Goal: Transaction & Acquisition: Subscribe to service/newsletter

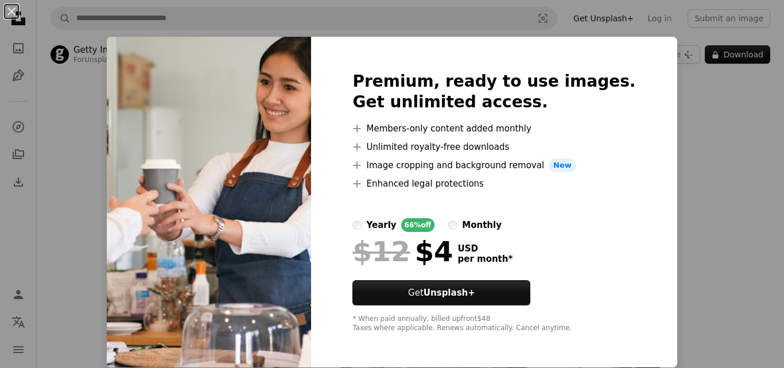
click at [307, 156] on img at bounding box center [209, 202] width 204 height 330
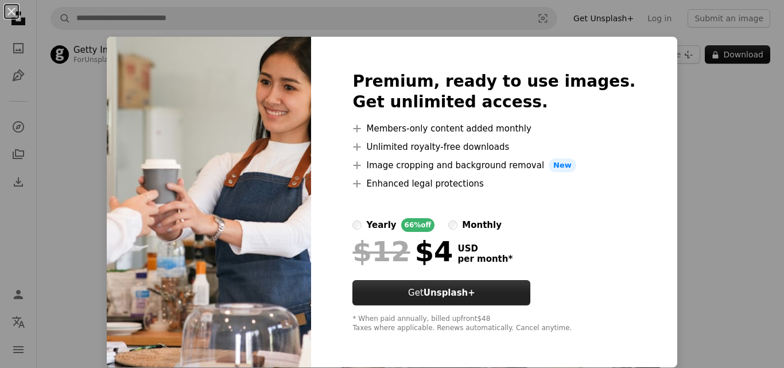
click at [525, 294] on button "Get Unsplash+" at bounding box center [441, 292] width 178 height 25
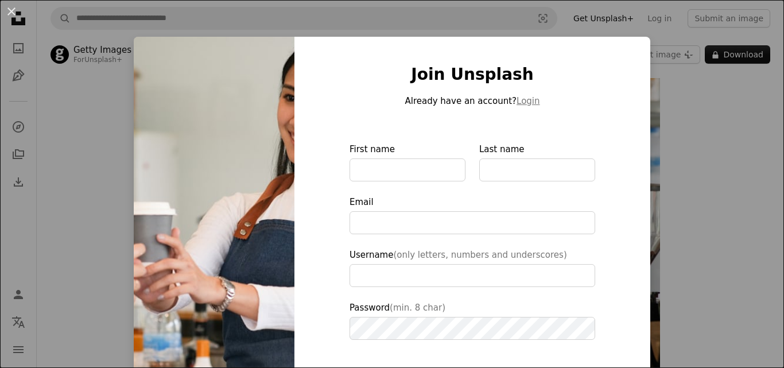
click at [647, 118] on div "An X shape Join Unsplash Already have an account? Login First name Last name Em…" at bounding box center [392, 184] width 784 height 368
click at [647, 118] on img "Zoom in on this image" at bounding box center [410, 244] width 499 height 333
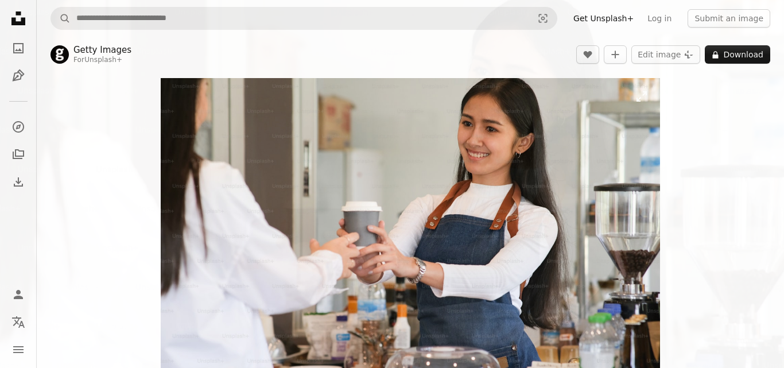
scroll to position [72, 0]
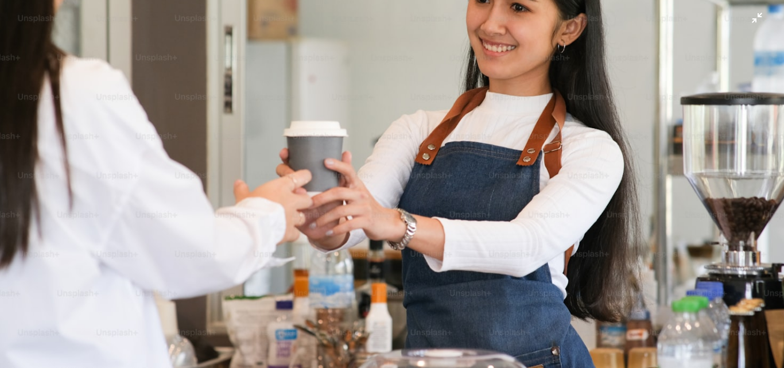
click at [647, 118] on img "Zoom out on this image" at bounding box center [391, 188] width 785 height 523
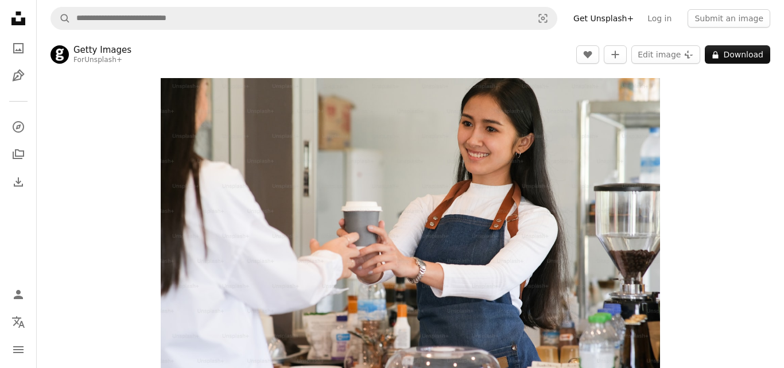
scroll to position [43, 0]
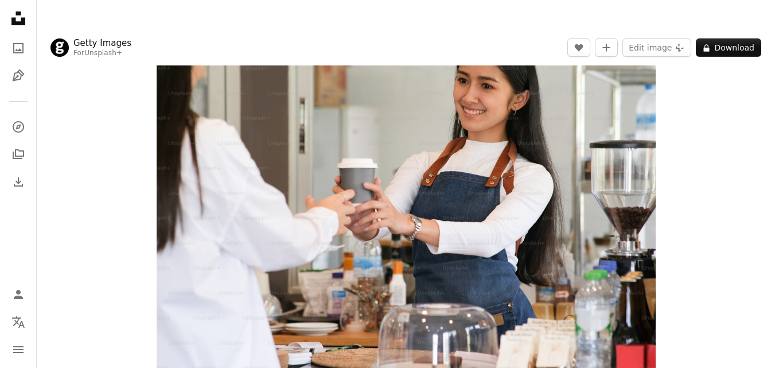
click at [589, 123] on img "Zoom in on this image" at bounding box center [406, 201] width 499 height 333
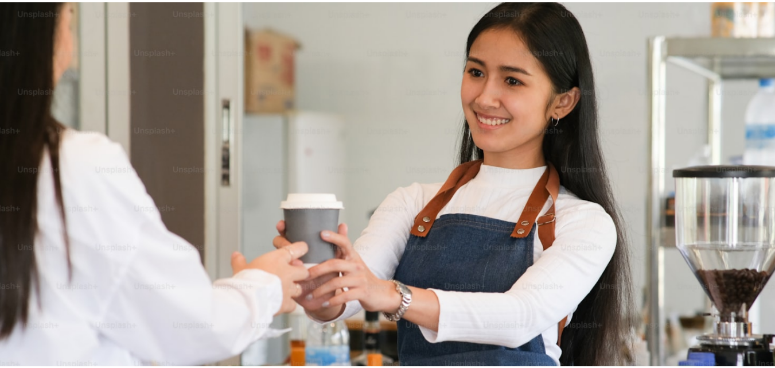
scroll to position [72, 0]
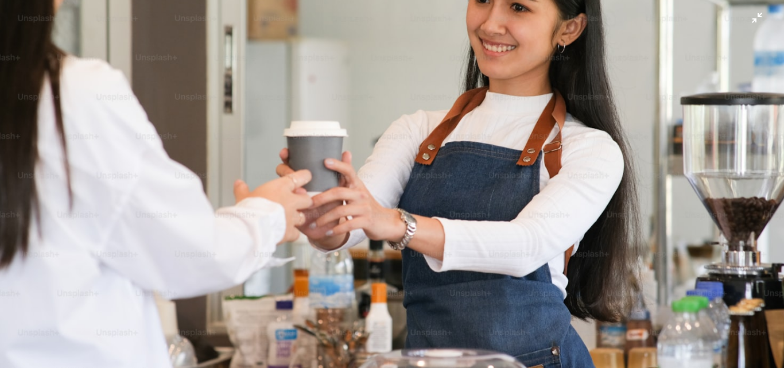
click at [501, 233] on img "Zoom out on this image" at bounding box center [391, 188] width 785 height 523
